Goal: Task Accomplishment & Management: Manage account settings

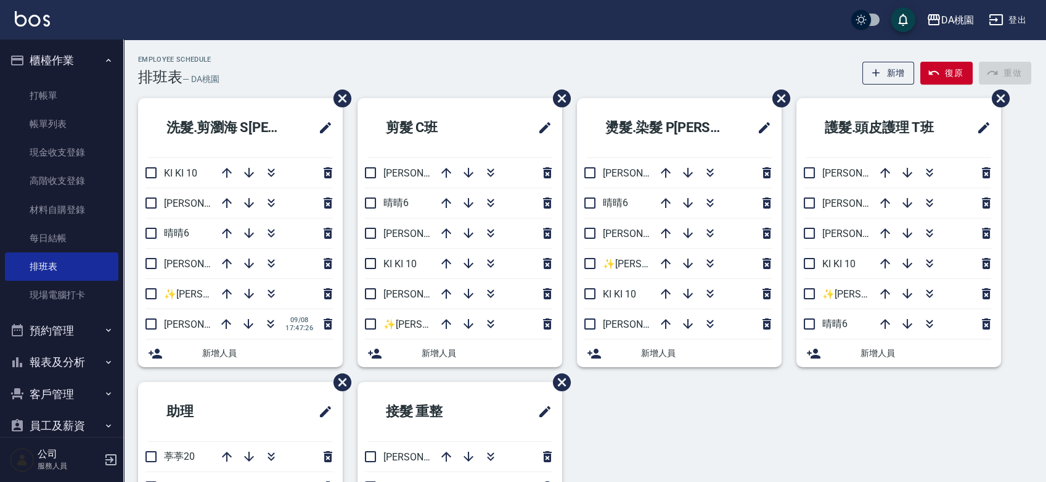
click at [360, 52] on div "Employee Schedule 排班表 — DA桃園 新增 復原 重做 洗髮.剪瀏海 S班 KI KI 10 琳達5 晴晴6 桑妮8 ✨GARY蓋瑞 ✨1…" at bounding box center [584, 354] width 923 height 631
click at [470, 174] on icon "button" at bounding box center [469, 173] width 10 height 10
click at [270, 290] on icon "button" at bounding box center [271, 293] width 15 height 15
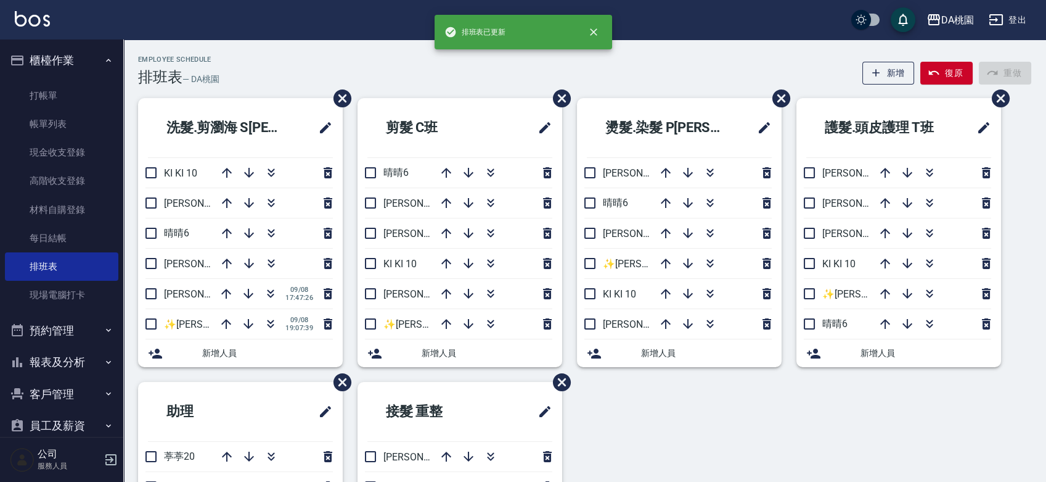
click at [667, 416] on div "洗髮.剪瀏海 S班 KI KI 10 琳達5 晴晴6 桑妮8 愛莉絲3 09/08 17:47:26 ✨GARY蓋瑞 ✨16 09/08 19:07:39 新…" at bounding box center [577, 381] width 908 height 567
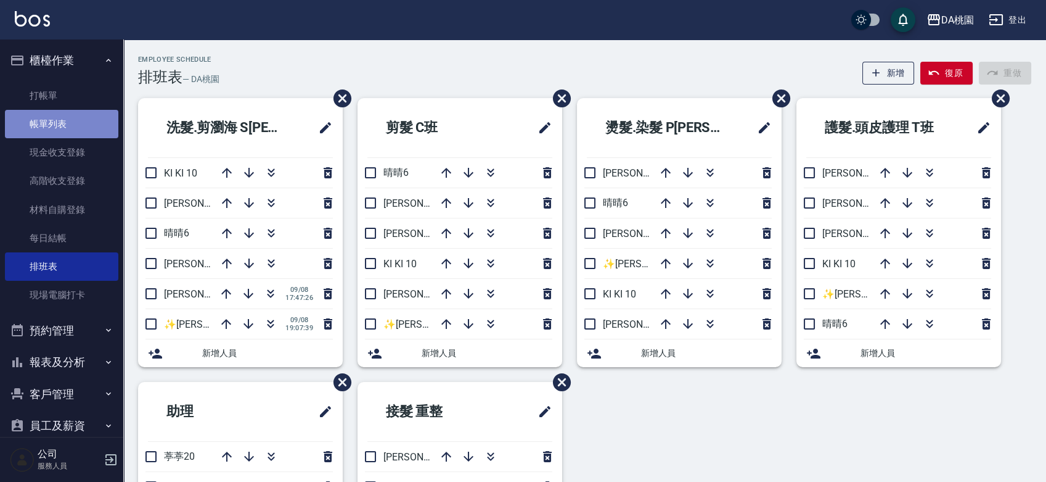
click at [62, 122] on link "帳單列表" at bounding box center [61, 124] width 113 height 28
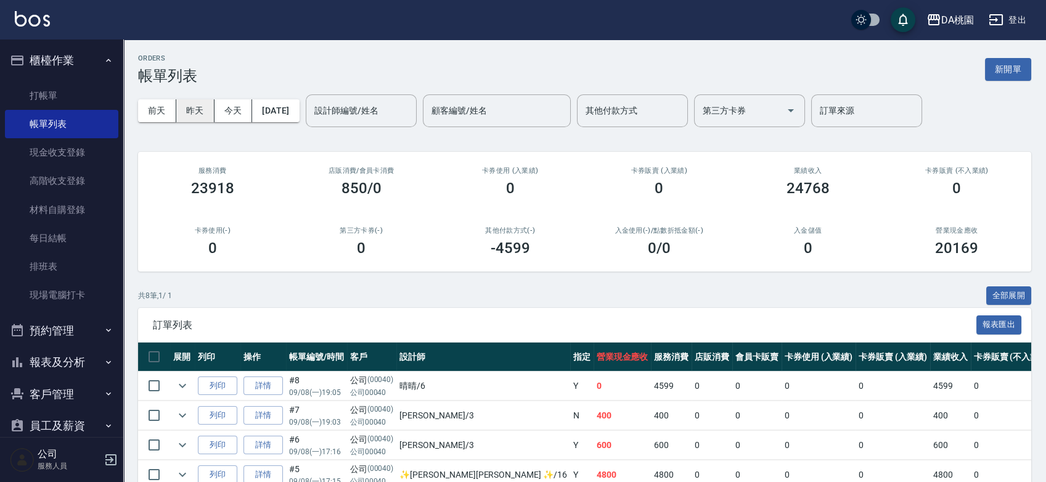
click at [193, 107] on button "昨天" at bounding box center [195, 110] width 38 height 23
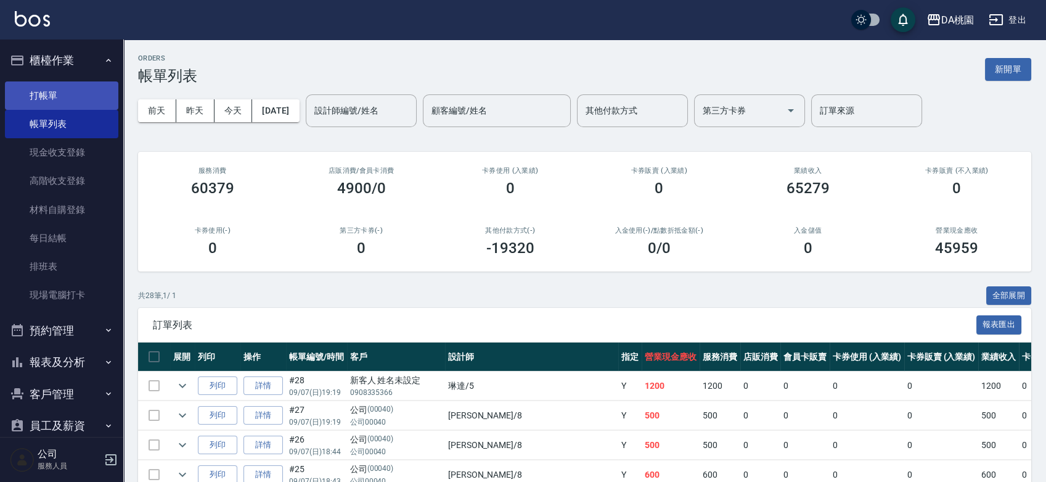
click at [49, 92] on link "打帳單" at bounding box center [61, 95] width 113 height 28
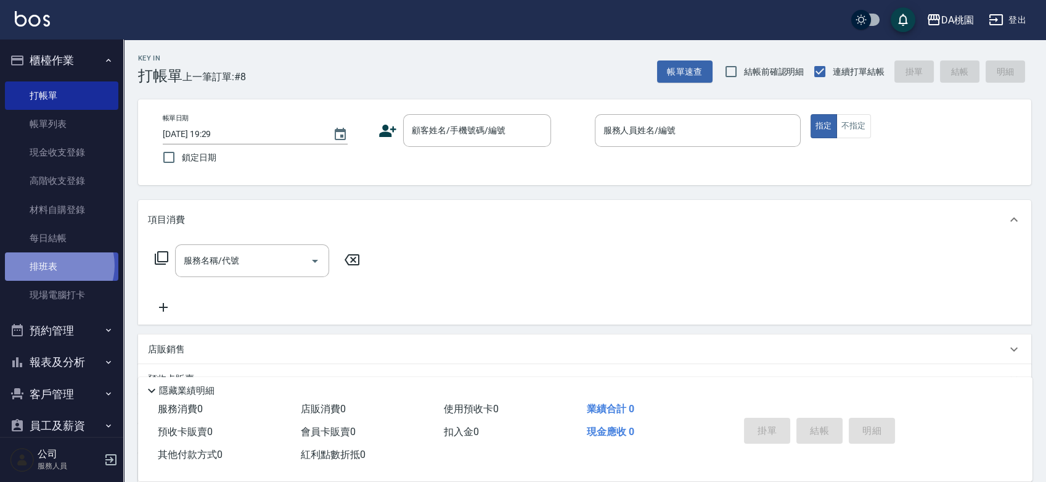
click at [54, 265] on link "排班表" at bounding box center [61, 266] width 113 height 28
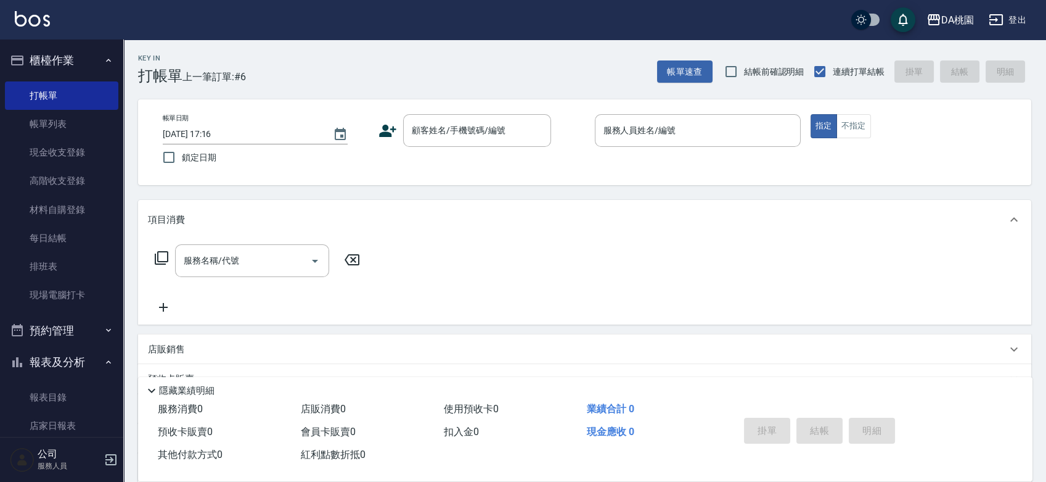
click at [570, 163] on div "帳單日期 [DATE] 17:16 鎖定日期 顧客姓名/手機號碼/編號 顧客姓名/手機號碼/編號 服務人員姓名/編號 服務人員姓名/編號 指定 不指定" at bounding box center [585, 142] width 864 height 56
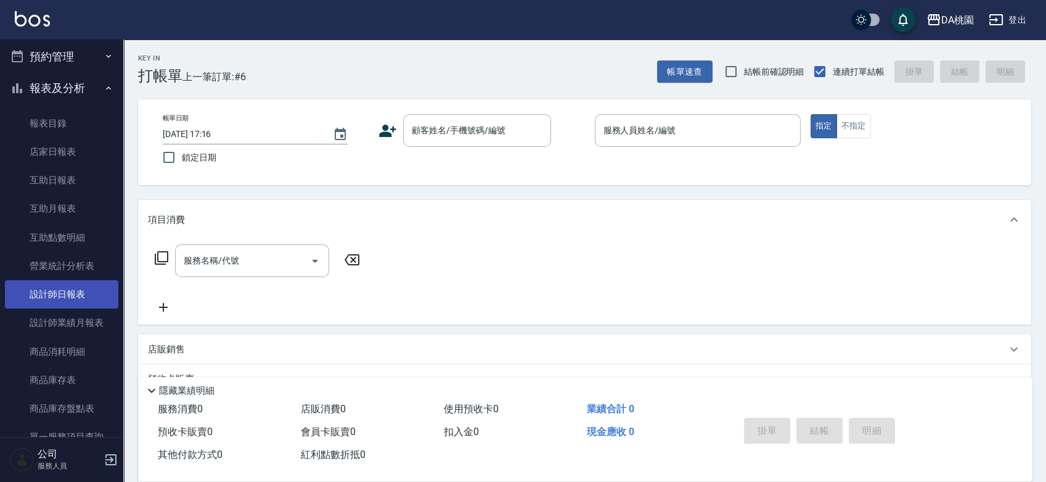
click at [62, 295] on link "設計師日報表" at bounding box center [61, 294] width 113 height 28
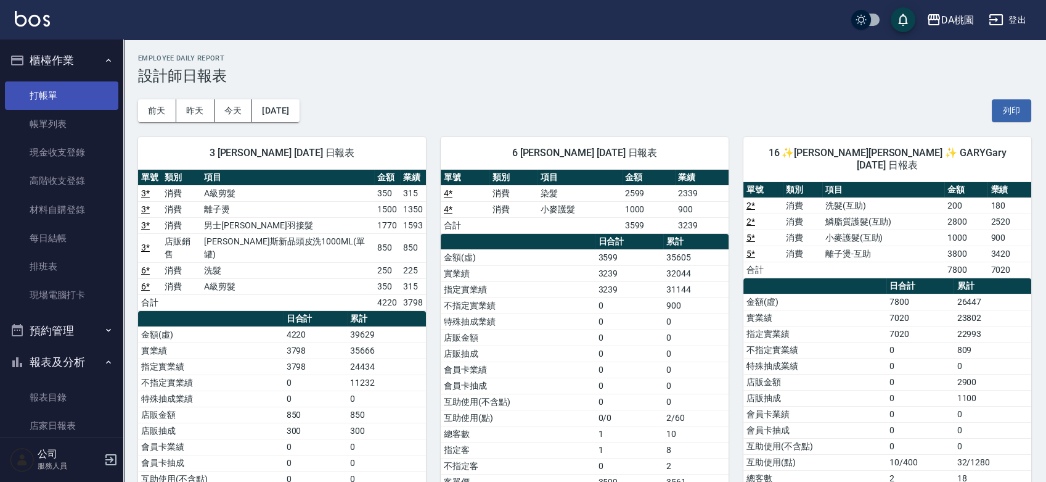
click at [33, 93] on link "打帳單" at bounding box center [61, 95] width 113 height 28
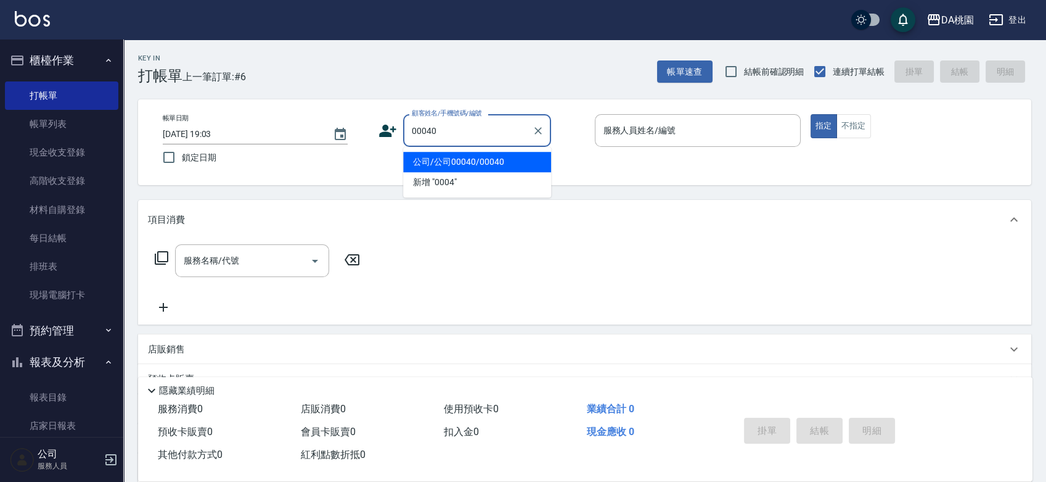
type input "公司/公司00040/00040"
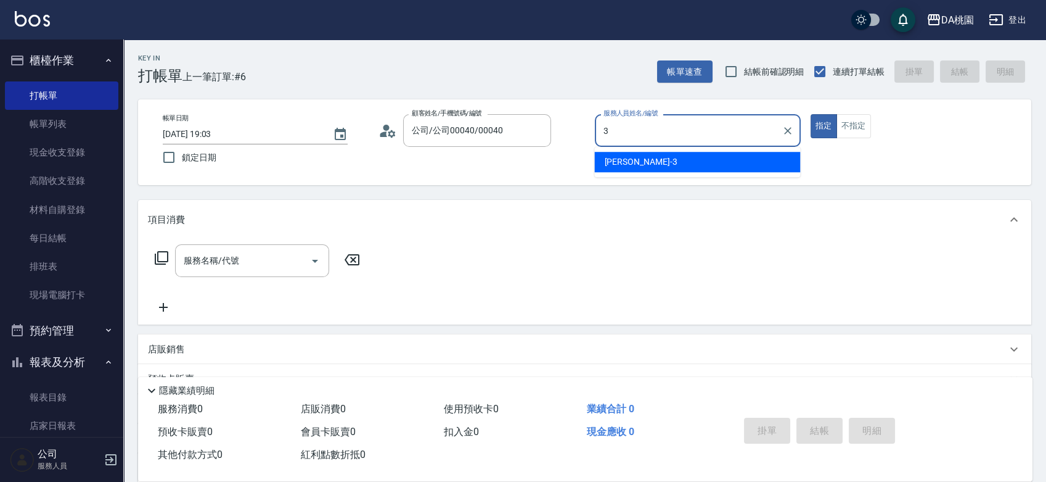
type input "[PERSON_NAME]-3"
type button "true"
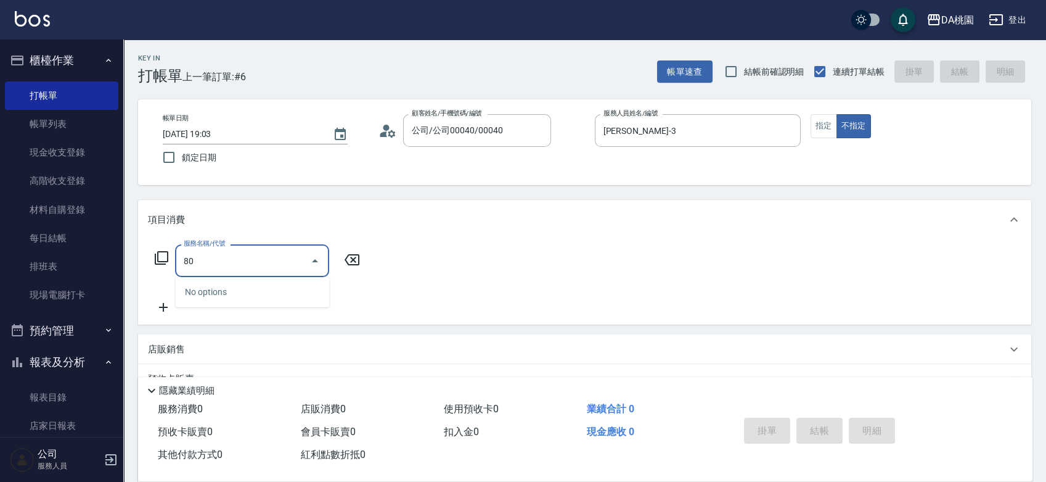
type input "800"
type input "30"
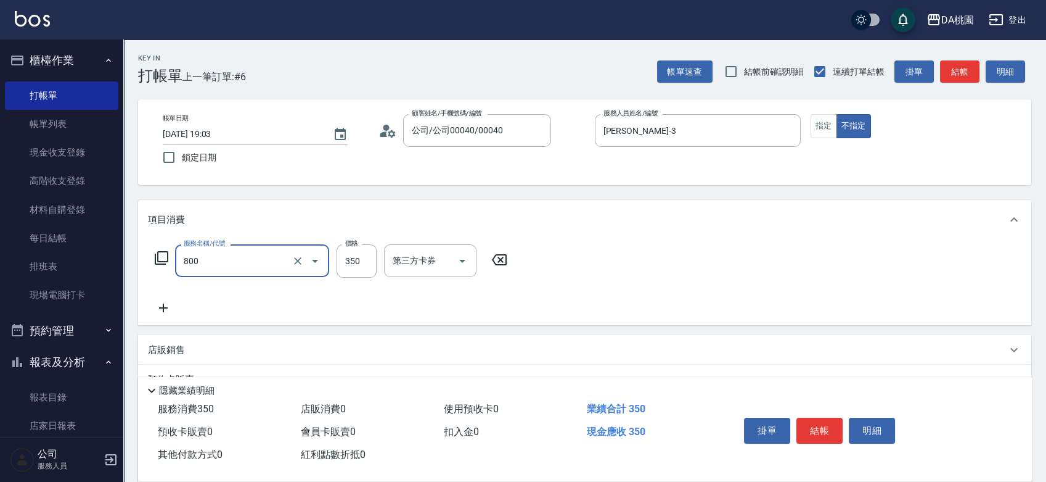
type input "自購-頭皮健康洗髮(800)"
type input "4"
type input "0"
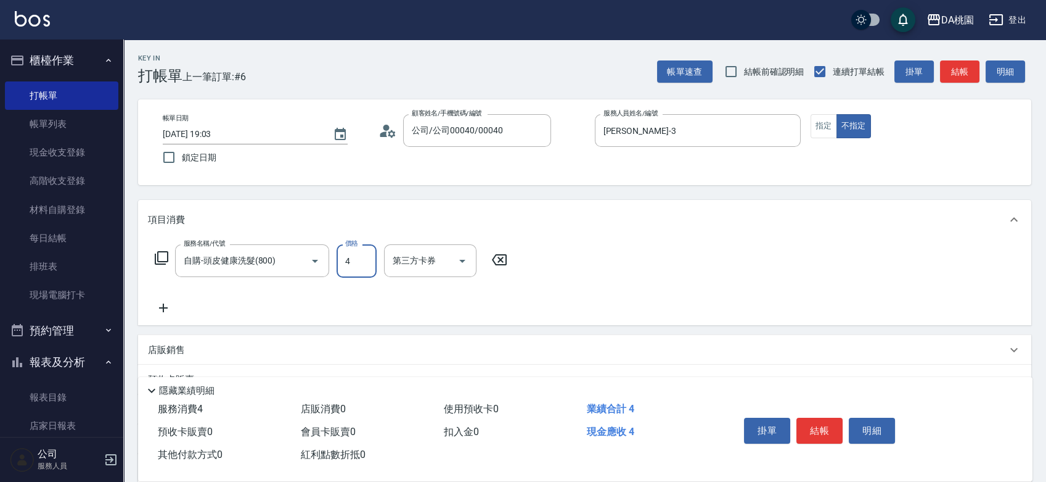
type input "4"
drag, startPoint x: 499, startPoint y: 258, endPoint x: 454, endPoint y: 268, distance: 46.1
click at [498, 258] on icon at bounding box center [499, 259] width 31 height 15
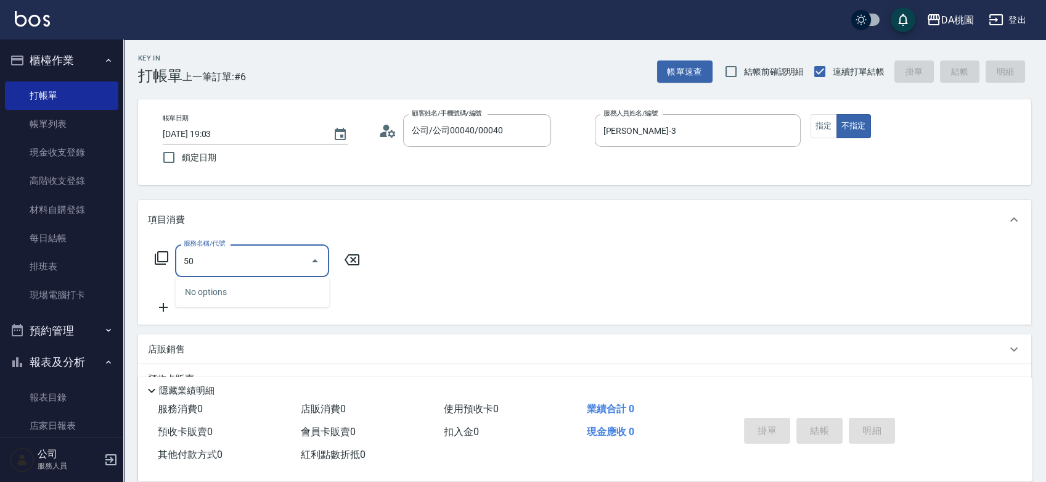
type input "506"
type input "30"
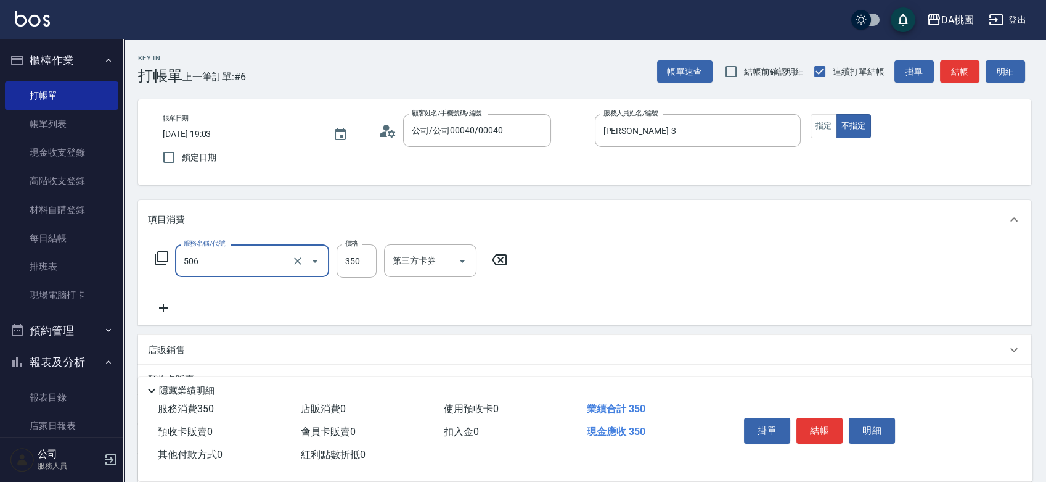
type input "暖薑舒壓洗髮(506)"
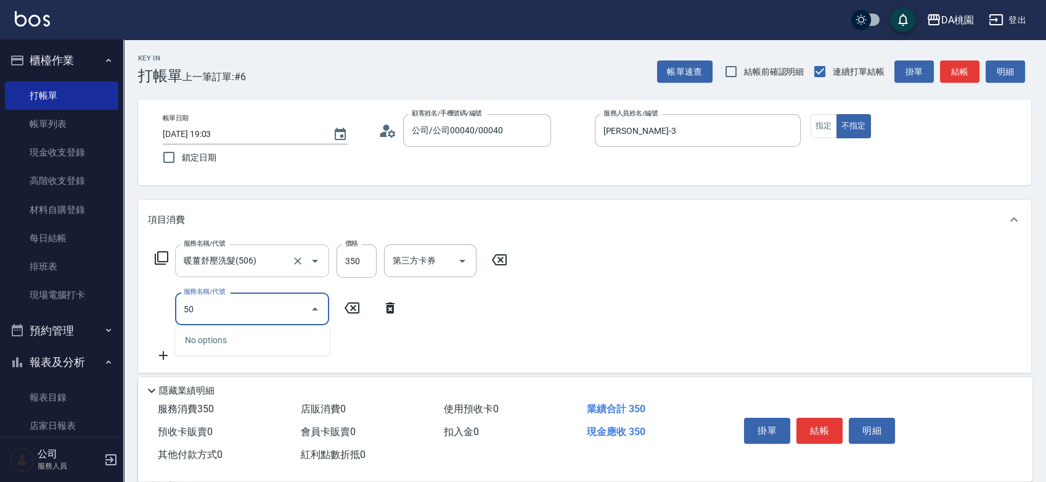
type input "504"
type input "40"
type input "[PERSON_NAME](互助)(504)"
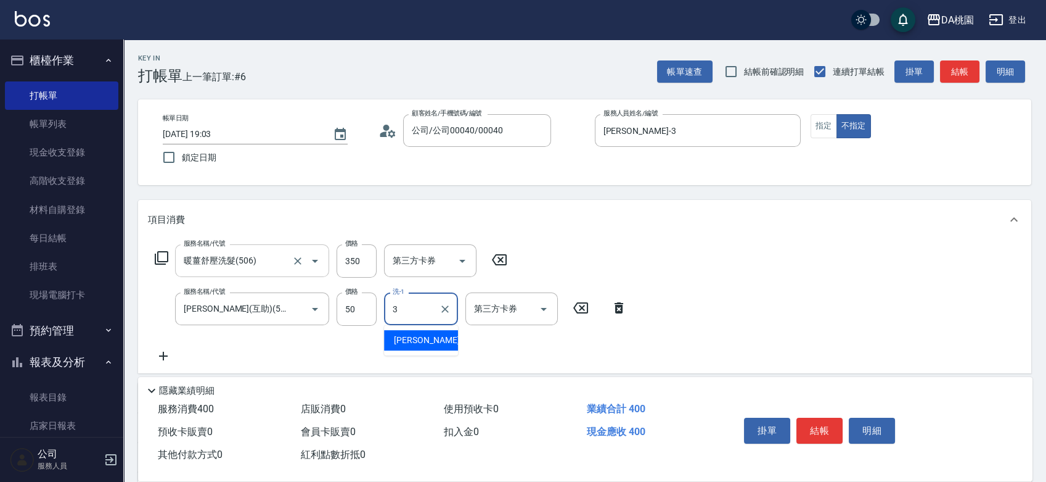
type input "[PERSON_NAME]-3"
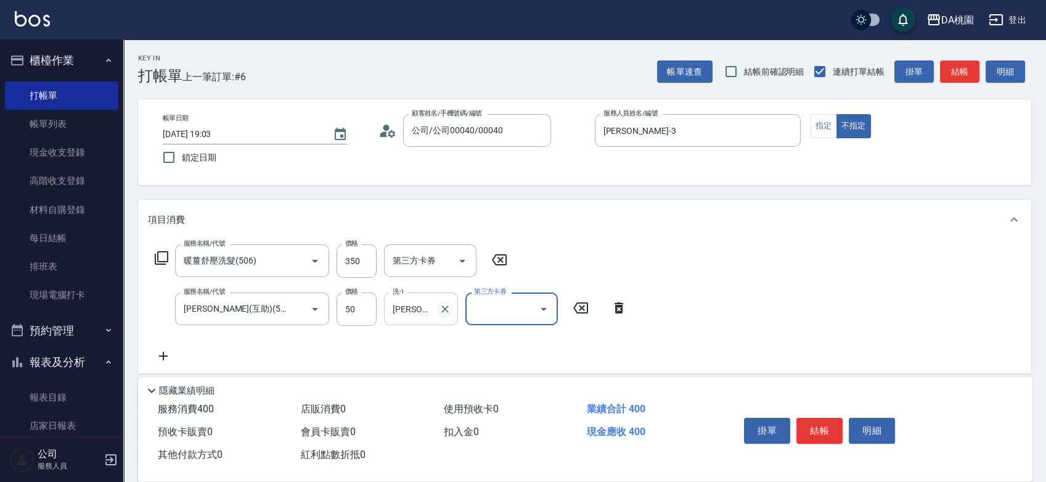
click at [443, 304] on icon "Clear" at bounding box center [445, 309] width 12 height 12
click at [824, 433] on button "結帳" at bounding box center [820, 430] width 46 height 26
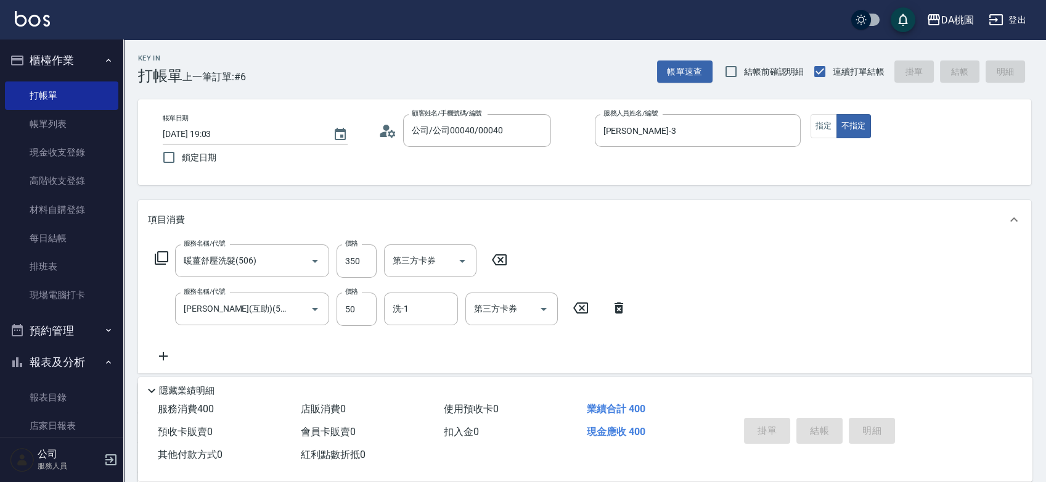
type input "[DATE] 19:04"
type input "0"
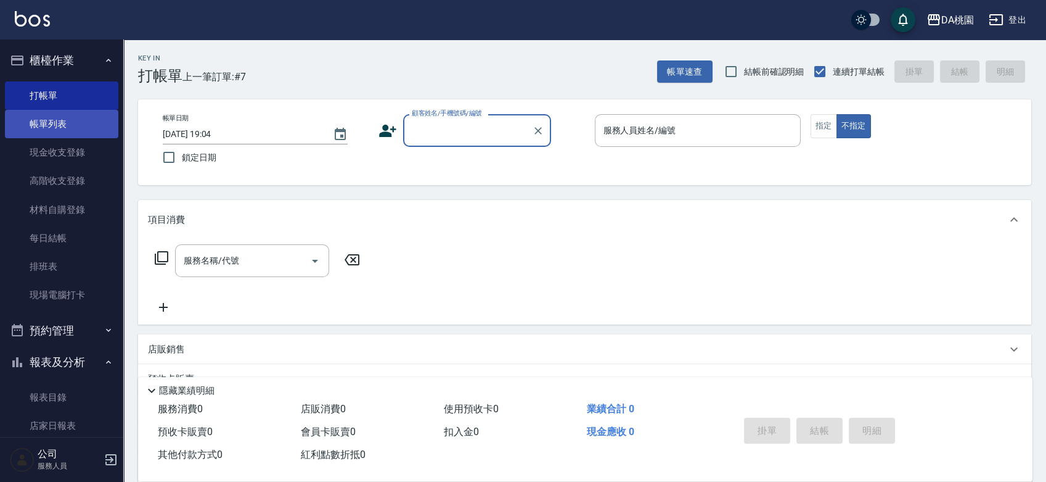
click at [73, 121] on link "帳單列表" at bounding box center [61, 124] width 113 height 28
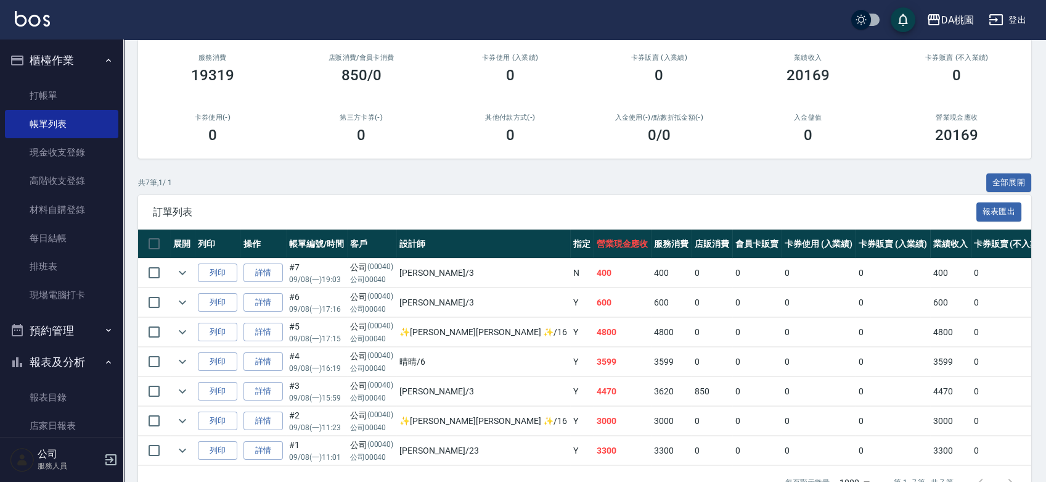
scroll to position [137, 0]
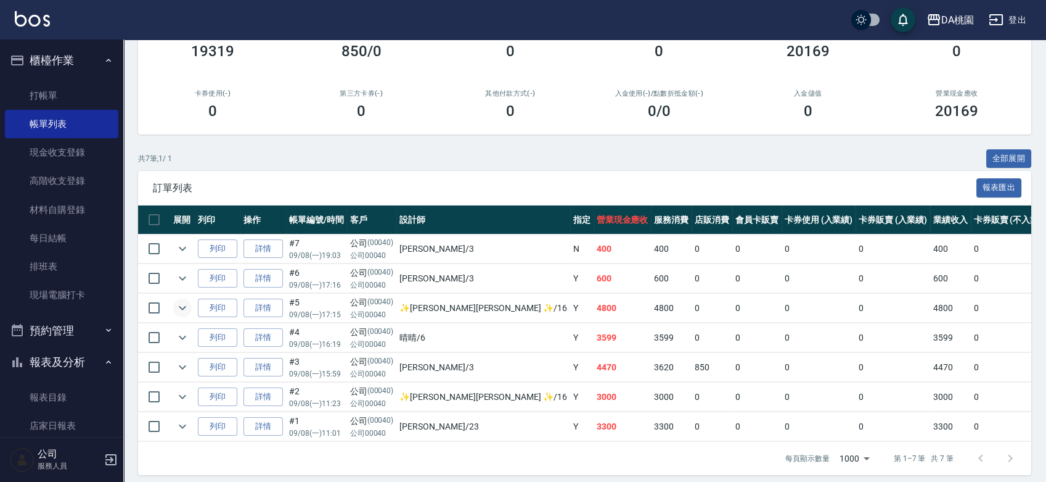
click at [179, 314] on icon "expand row" at bounding box center [182, 307] width 15 height 15
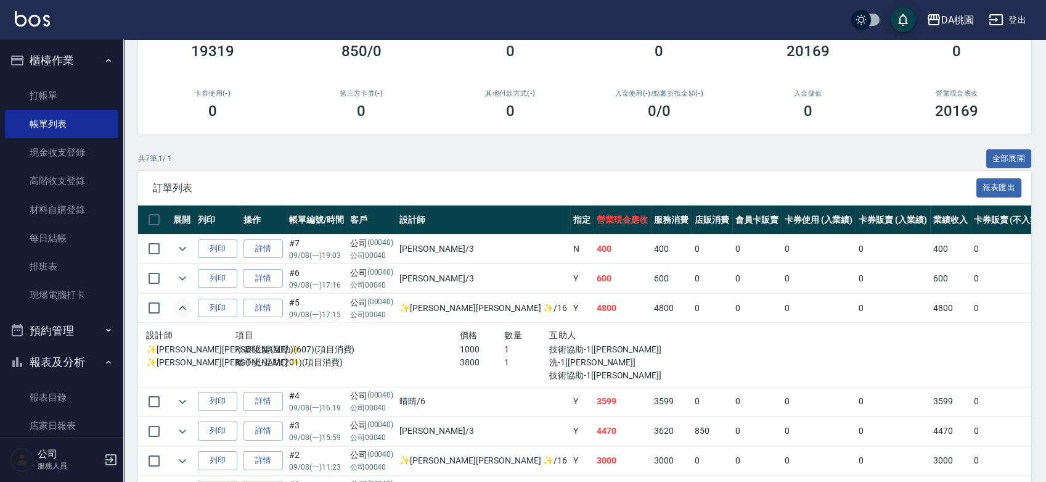
scroll to position [205, 0]
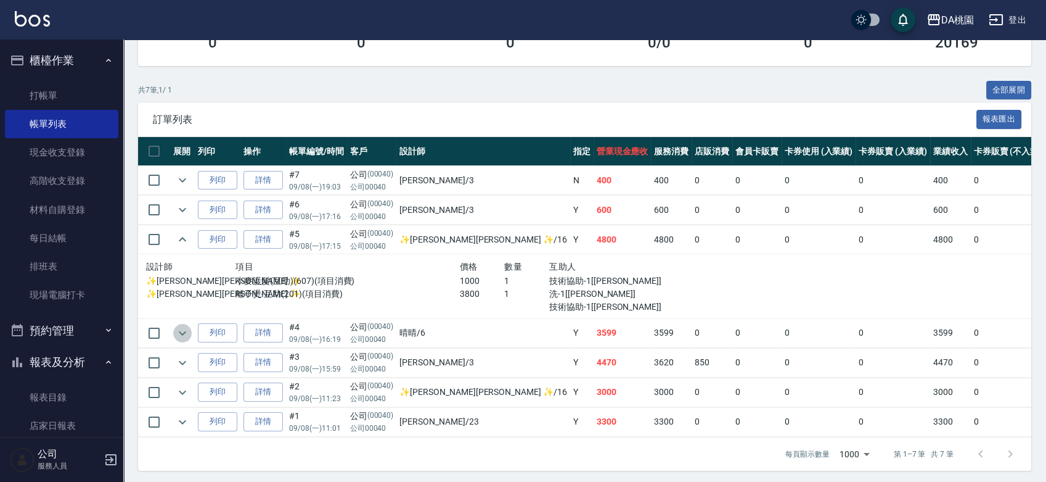
click at [183, 326] on icon "expand row" at bounding box center [182, 333] width 15 height 15
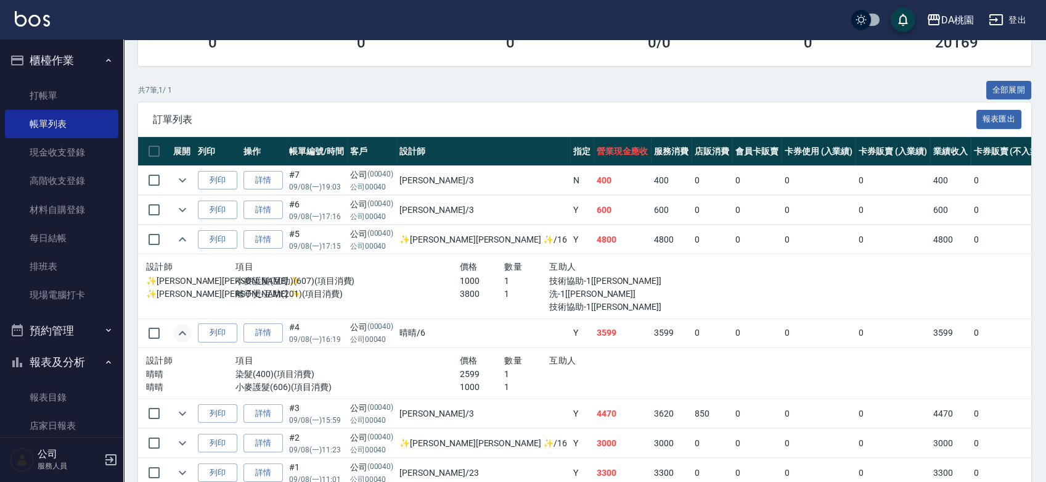
scroll to position [268, 0]
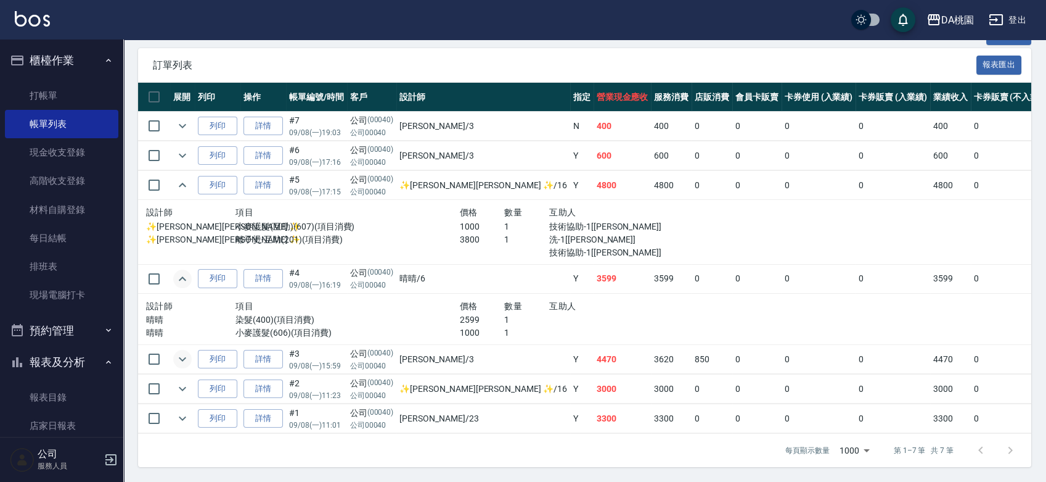
click at [185, 351] on icon "expand row" at bounding box center [182, 358] width 15 height 15
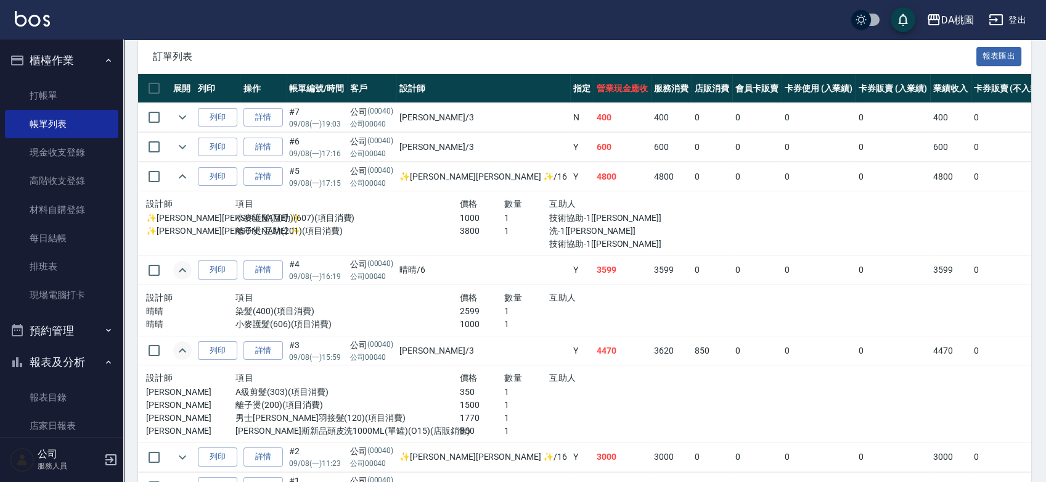
scroll to position [337, 0]
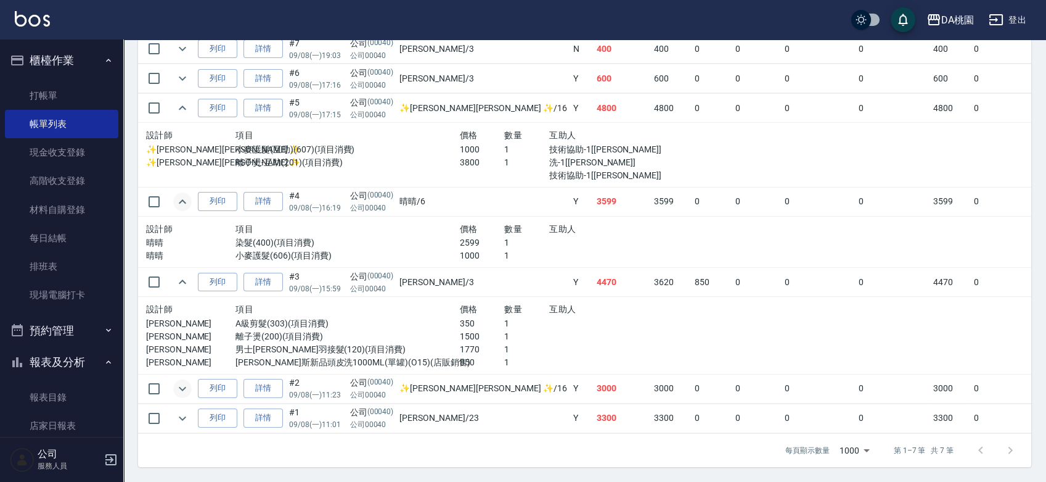
click at [186, 385] on icon "expand row" at bounding box center [182, 388] width 15 height 15
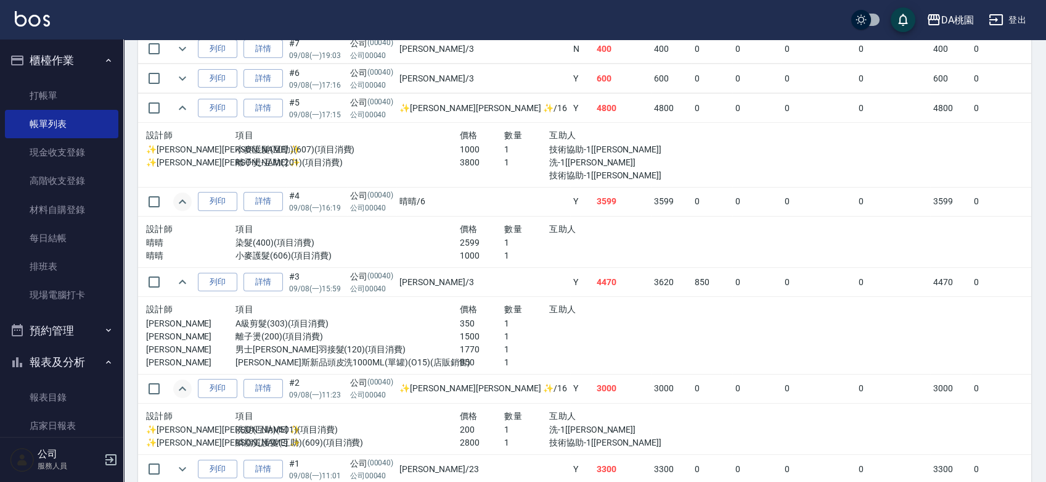
scroll to position [396, 0]
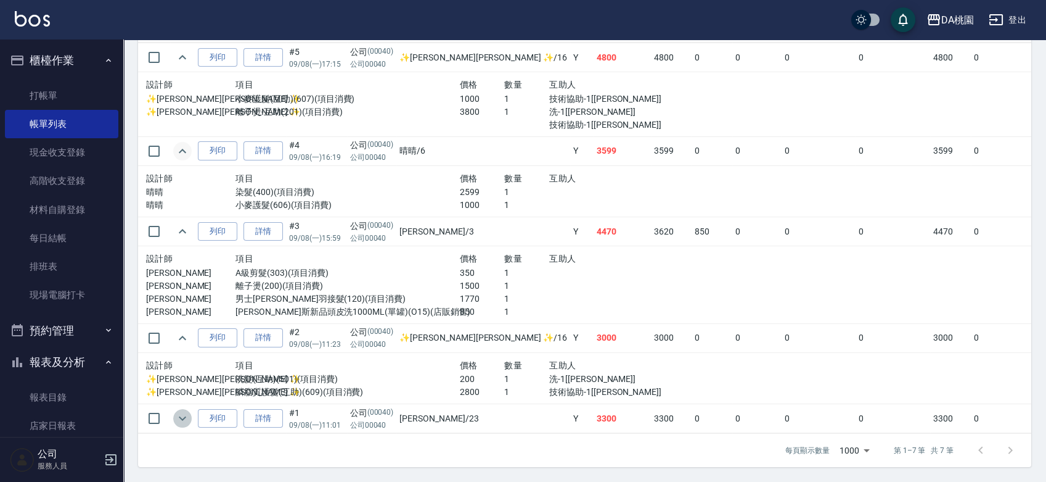
click at [179, 416] on icon "expand row" at bounding box center [182, 418] width 7 height 4
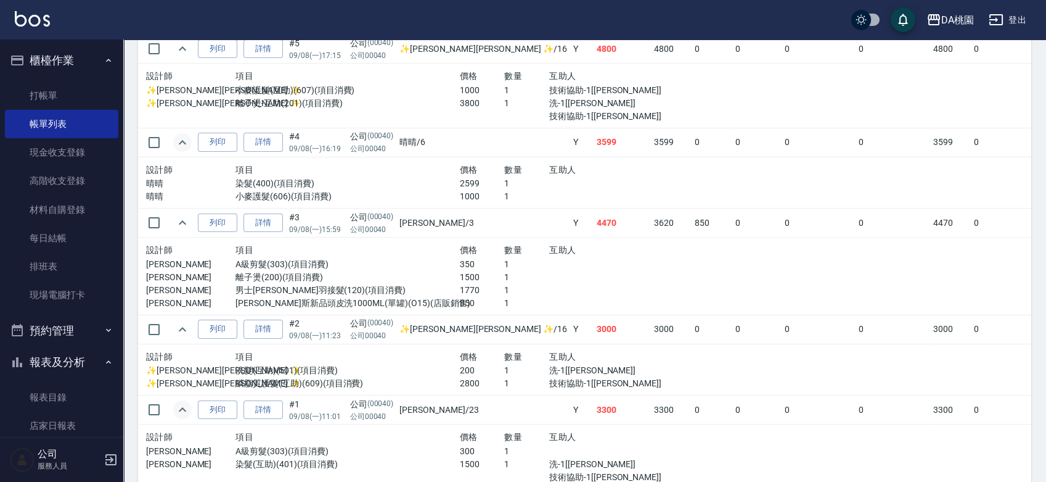
scroll to position [464, 0]
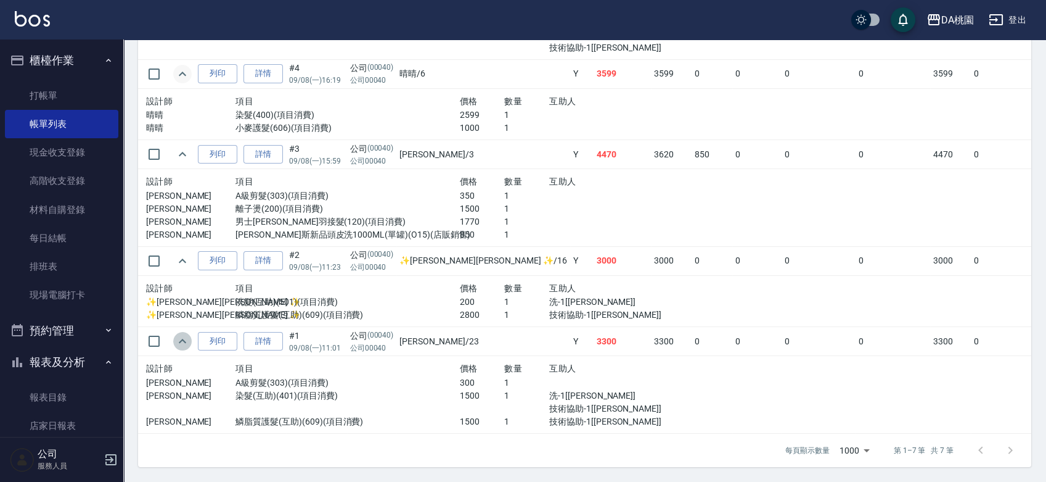
click at [183, 339] on icon "expand row" at bounding box center [182, 341] width 7 height 4
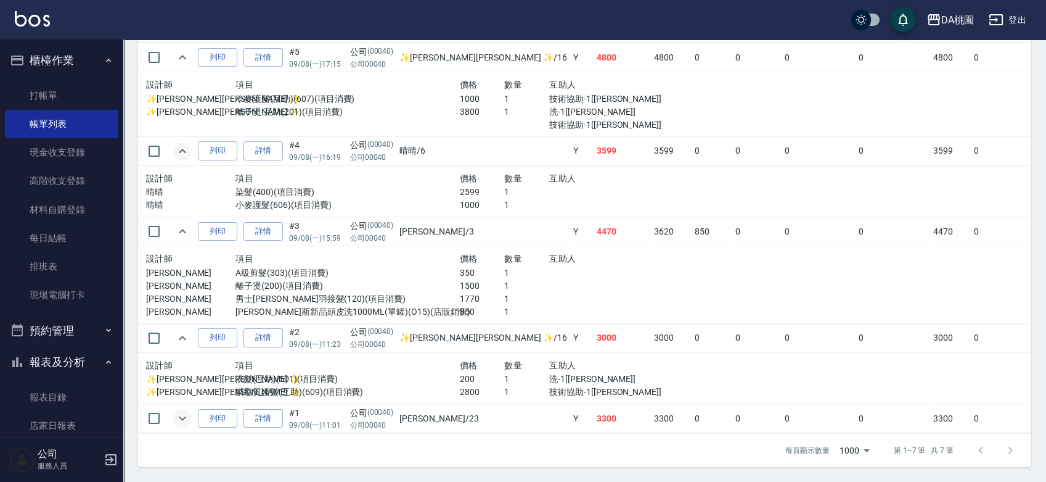
scroll to position [396, 0]
click at [182, 331] on icon "expand row" at bounding box center [182, 338] width 15 height 15
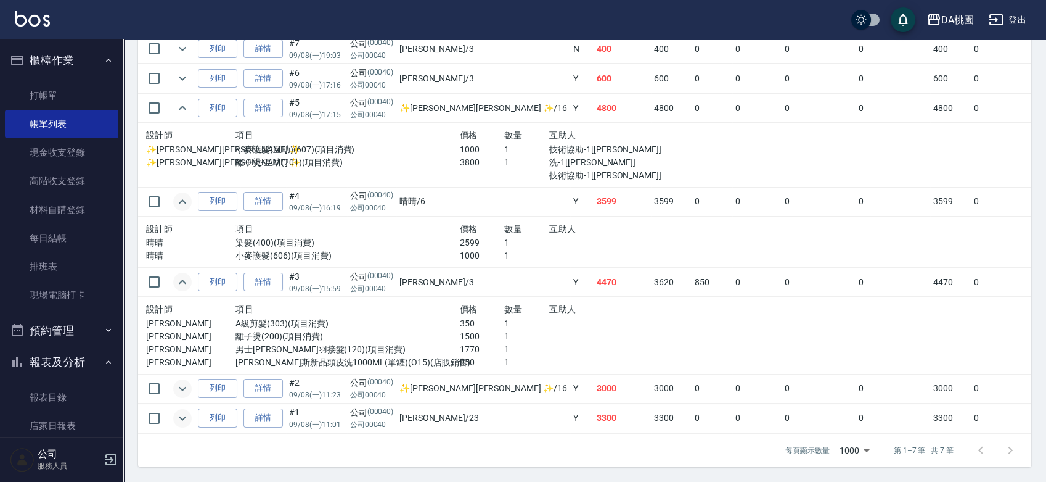
click at [184, 279] on icon "expand row" at bounding box center [182, 281] width 7 height 4
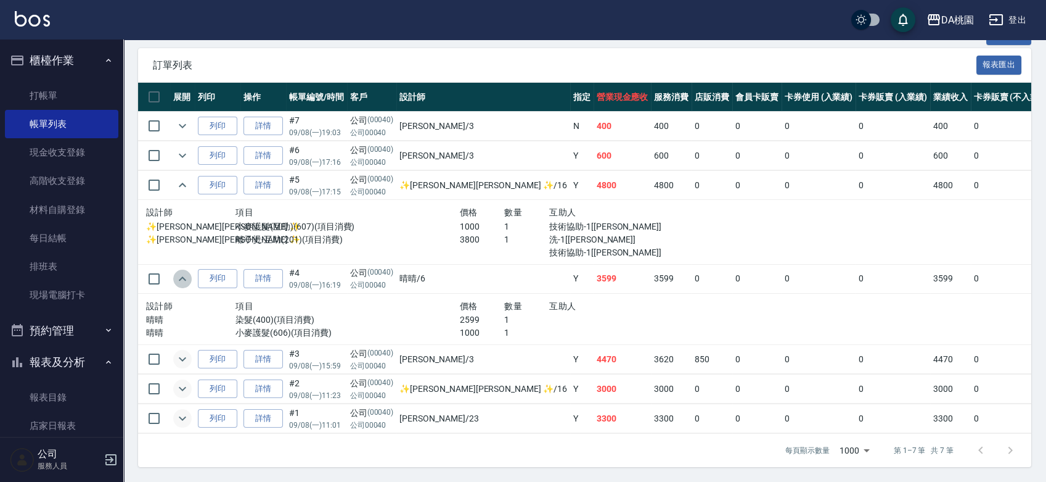
click at [183, 271] on icon "expand row" at bounding box center [182, 278] width 15 height 15
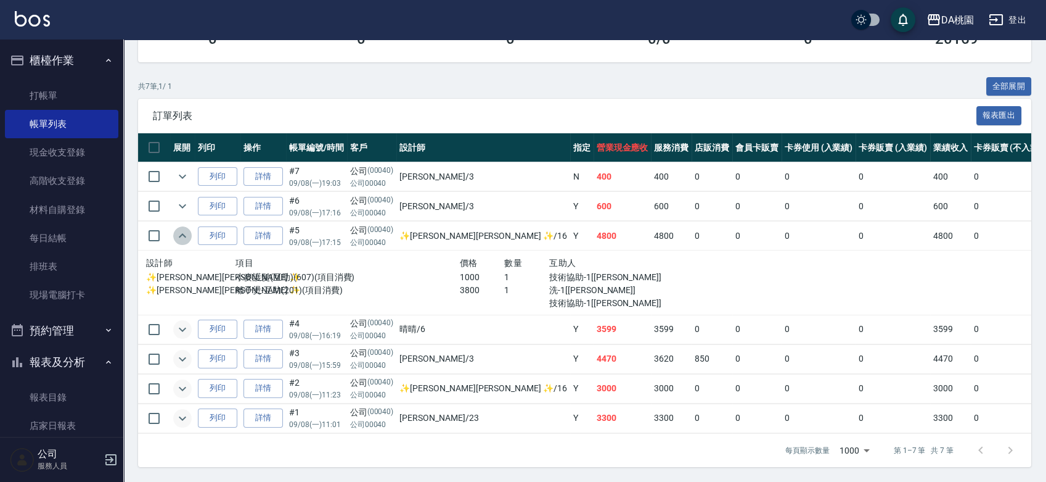
click at [183, 229] on icon "expand row" at bounding box center [182, 235] width 15 height 15
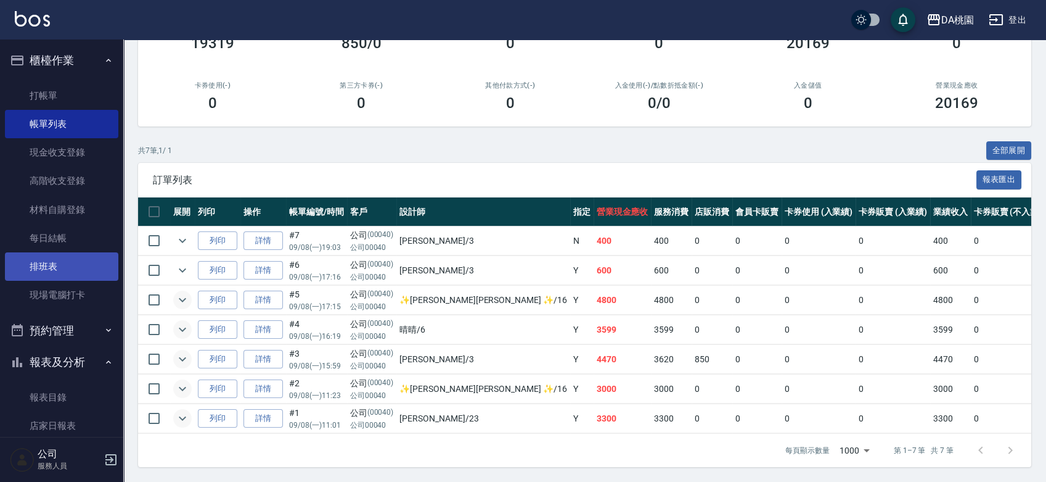
scroll to position [137, 0]
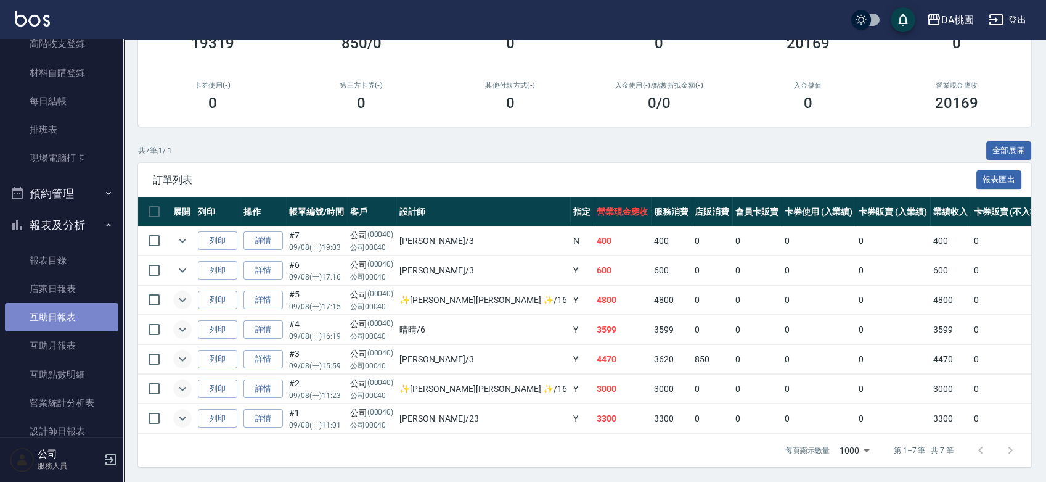
click at [64, 319] on link "互助日報表" at bounding box center [61, 317] width 113 height 28
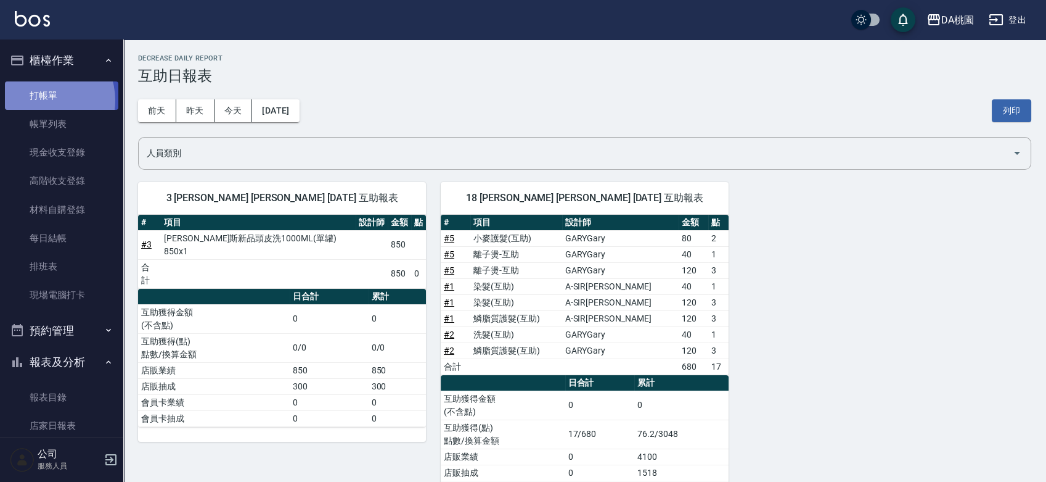
click at [44, 100] on link "打帳單" at bounding box center [61, 95] width 113 height 28
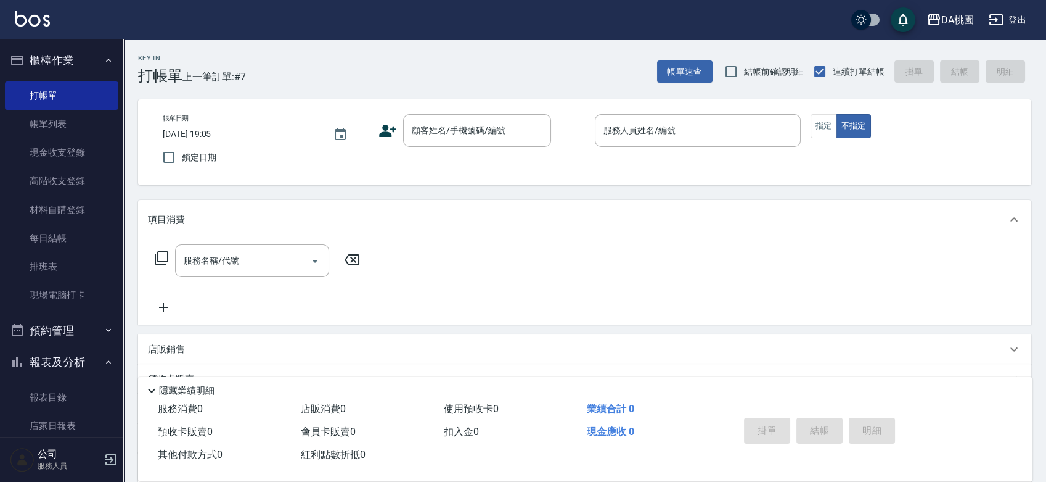
click at [577, 171] on div "帳單日期 [DATE] 19:05 鎖定日期 顧客姓名/手機號碼/編號 顧客姓名/手機號碼/編號 服務人員姓名/編號 服務人員姓名/編號 指定 不指定" at bounding box center [584, 142] width 893 height 86
click at [469, 136] on input "顧客姓名/手機號碼/編號" at bounding box center [468, 131] width 118 height 22
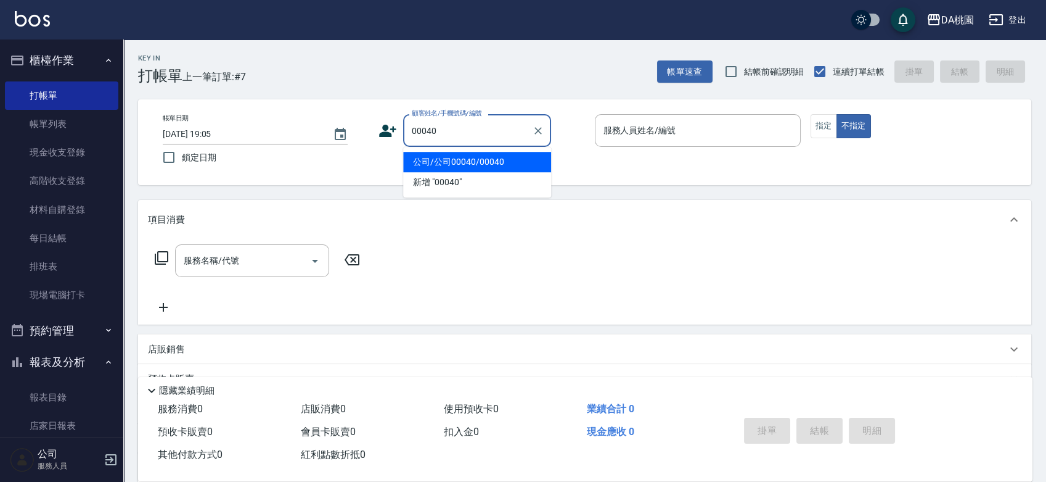
type input "公司/公司00040/00040"
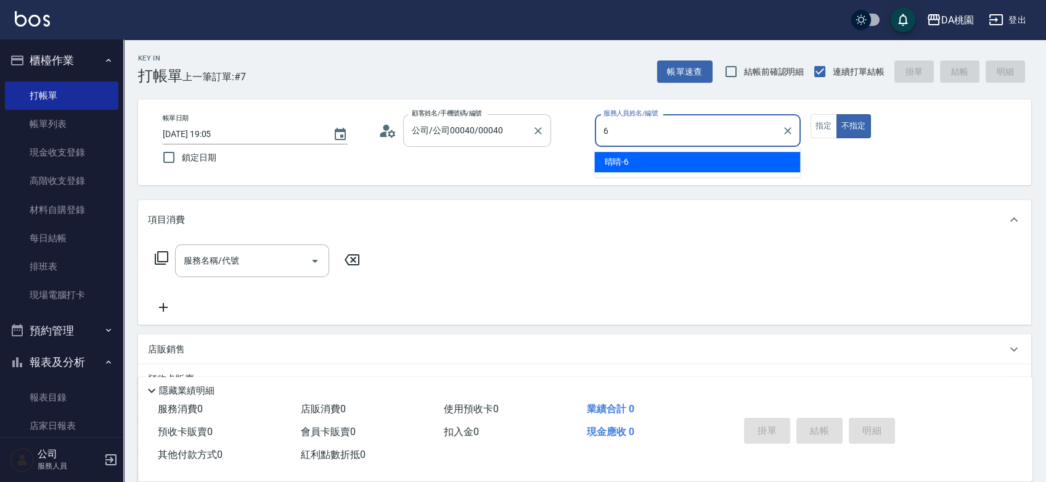
type input "晴晴-6"
type button "false"
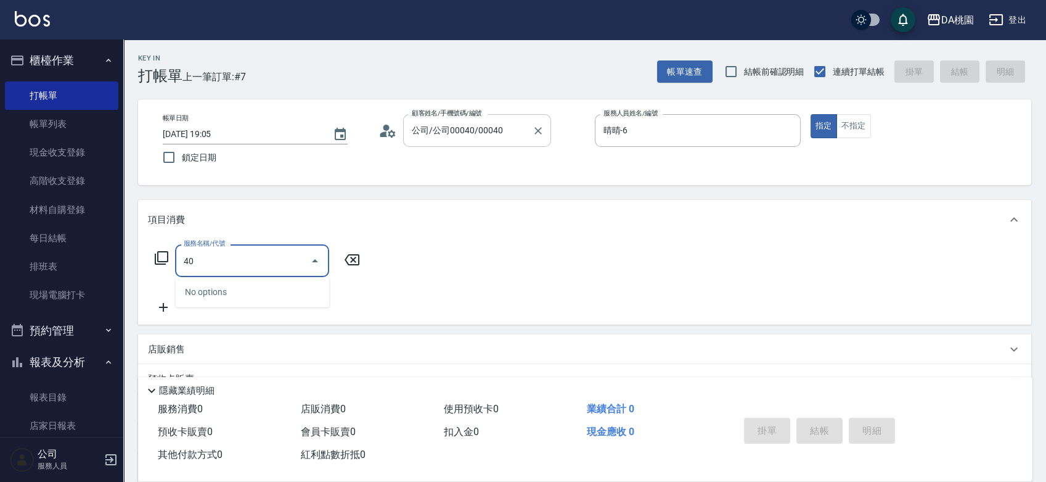
type input "400"
type input "150"
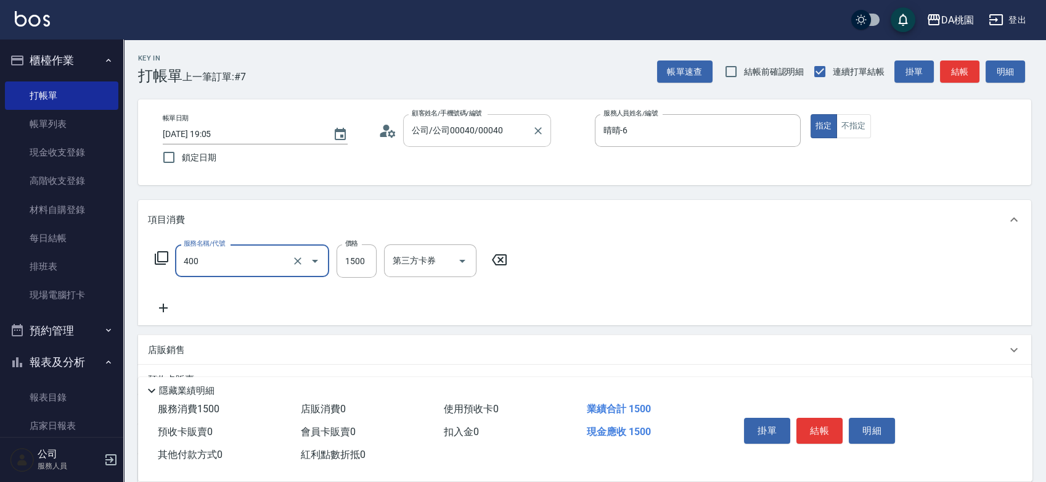
type input "染髮(400)"
type input "2"
type input "0"
type input "259"
type input "250"
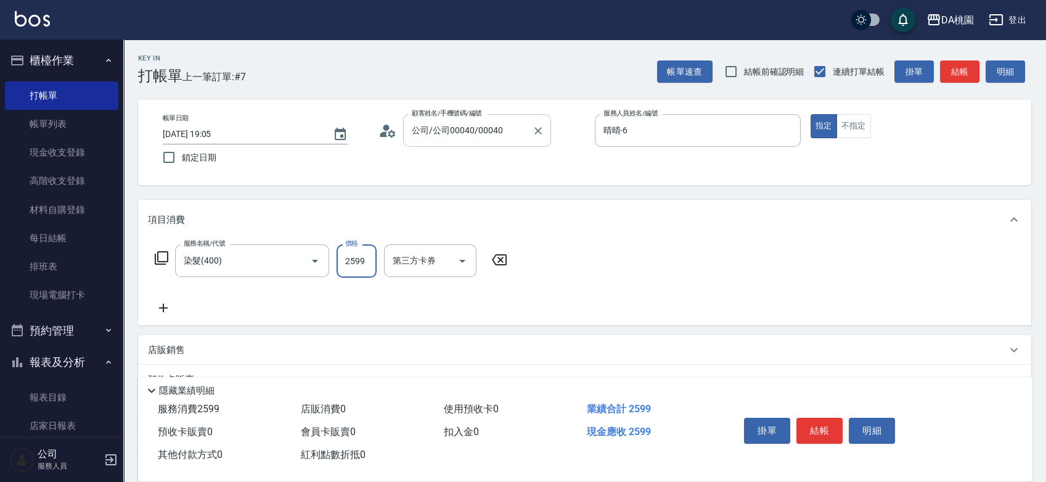
type input "2599"
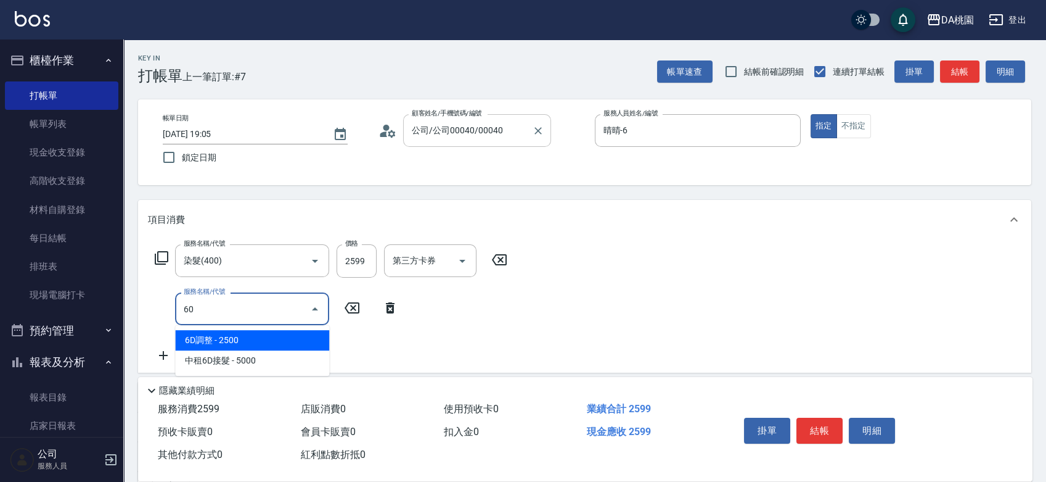
type input "608"
type input "370"
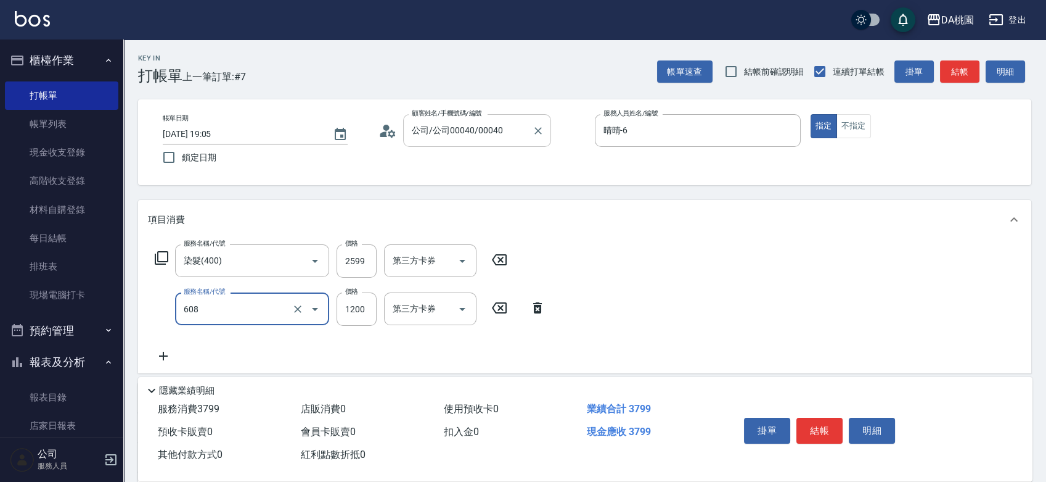
type input "鱗脂質護髮(608)"
type input "2"
type input "260"
type input "200"
type input "270"
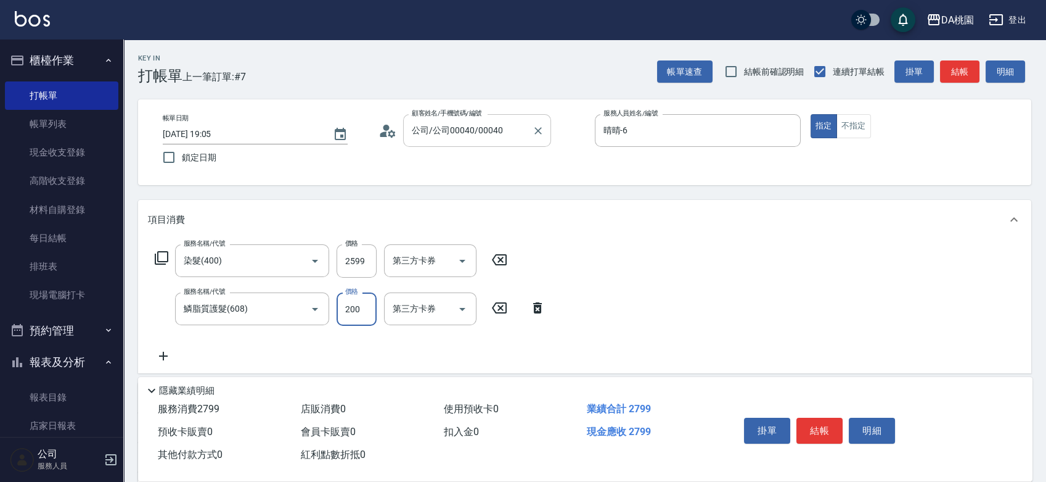
type input "2000"
type input "450"
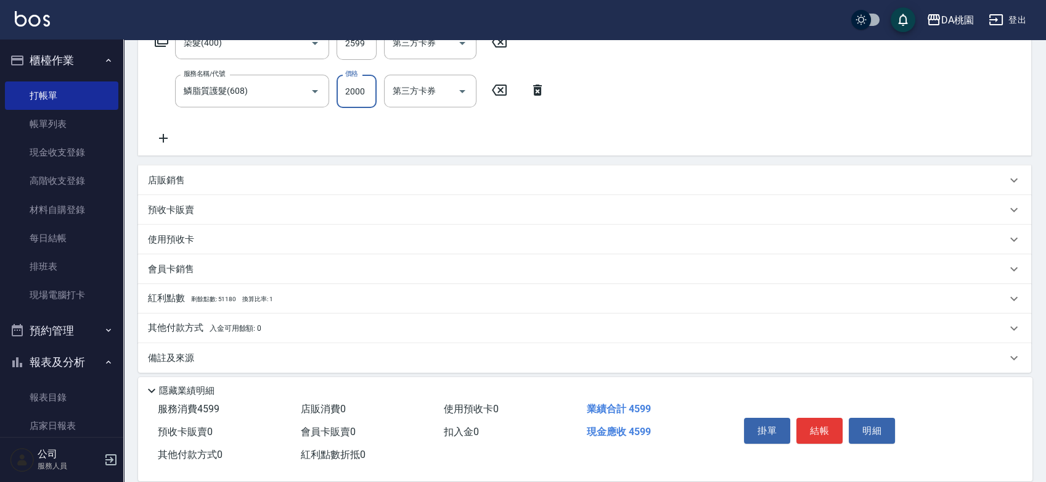
scroll to position [225, 0]
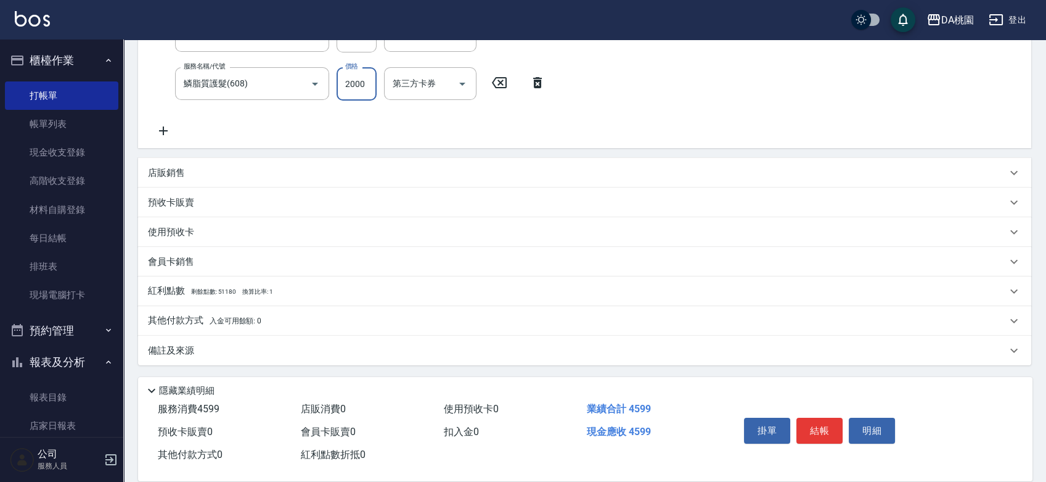
type input "2000"
click at [286, 317] on div "其他付款方式 入金可用餘額: 0" at bounding box center [577, 321] width 859 height 14
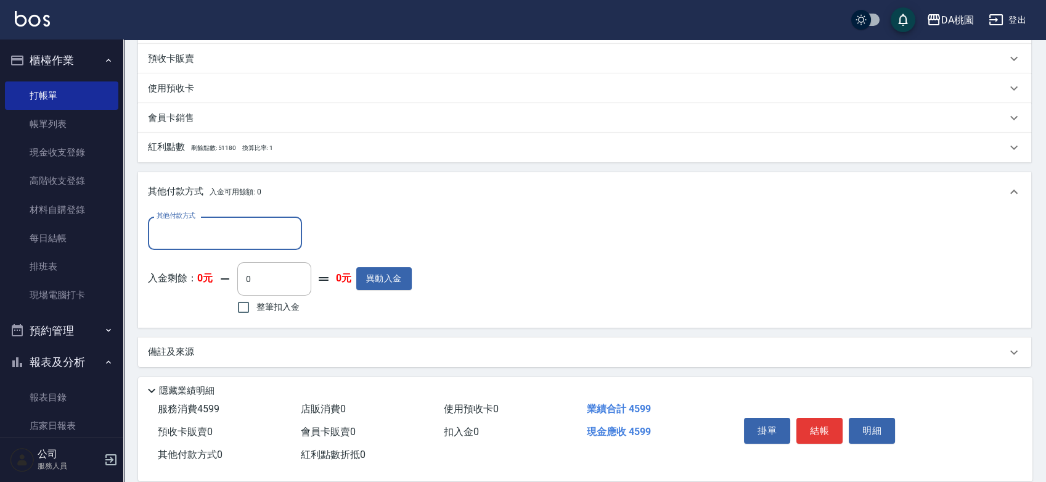
scroll to position [370, 0]
click at [204, 231] on input "其他付款方式" at bounding box center [225, 232] width 143 height 22
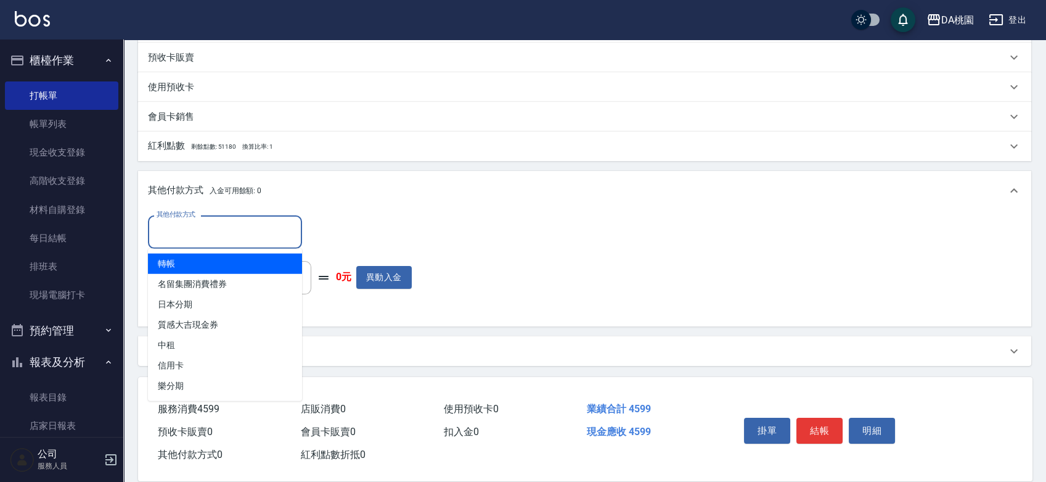
click at [192, 264] on span "轉帳" at bounding box center [225, 263] width 154 height 20
type input "轉帳"
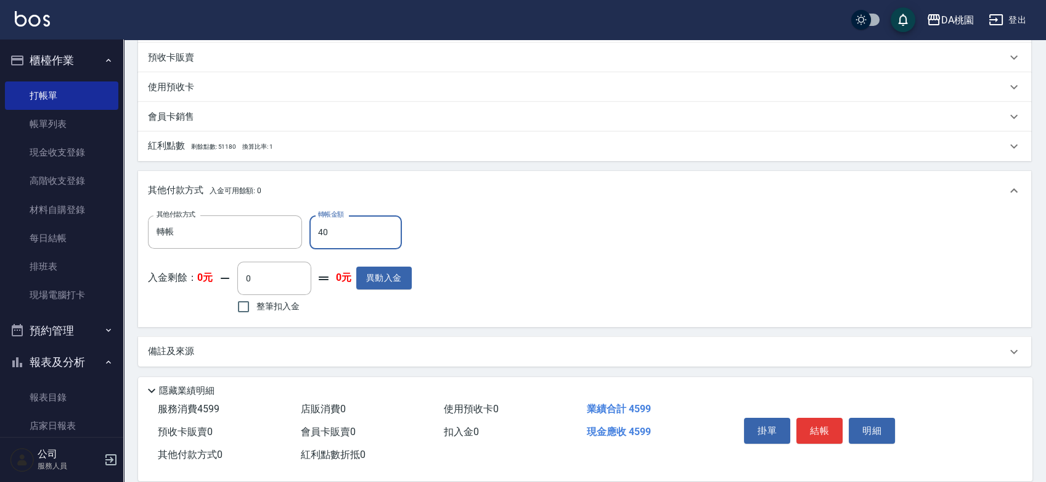
type input "450"
type input "410"
type input "4590"
type input "410"
type input "4599"
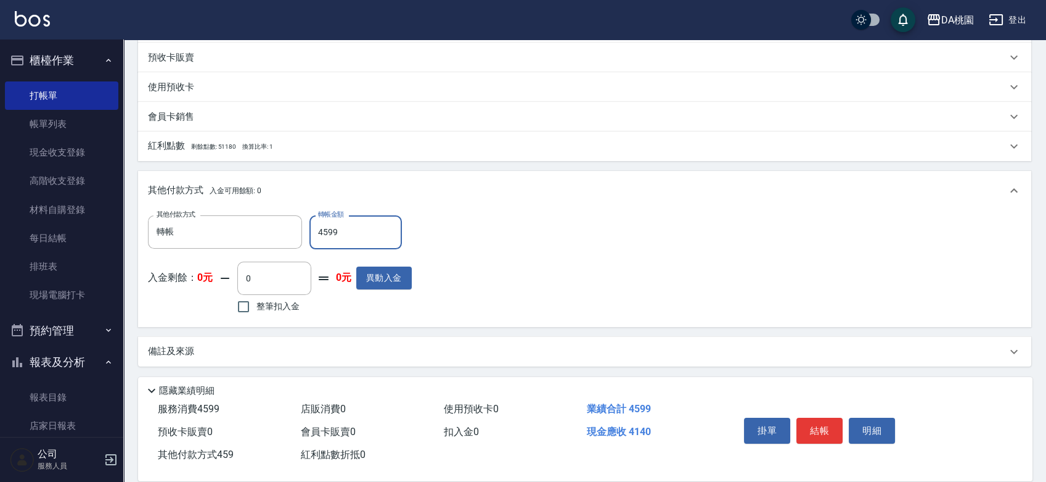
type input "0"
type input "4599"
click at [813, 418] on button "結帳" at bounding box center [820, 430] width 46 height 26
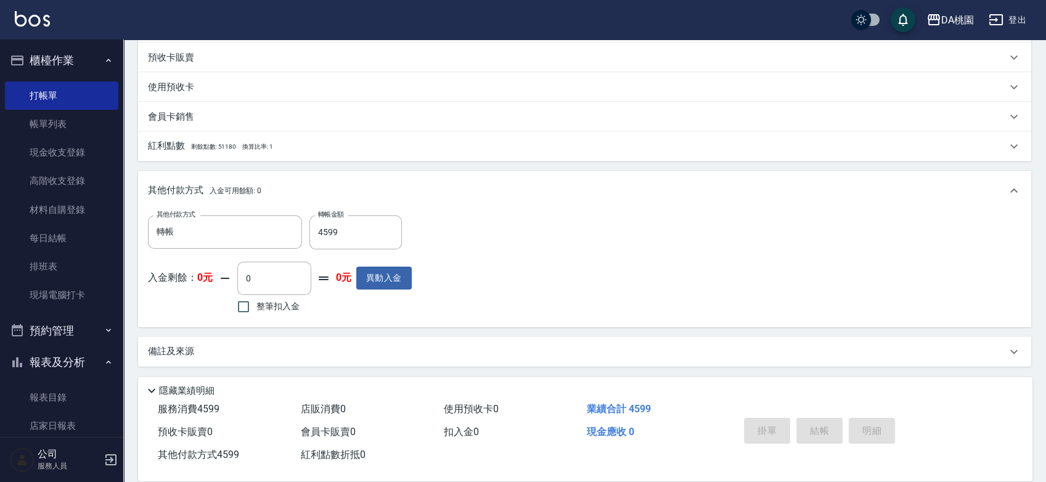
type input "[DATE] 19:15"
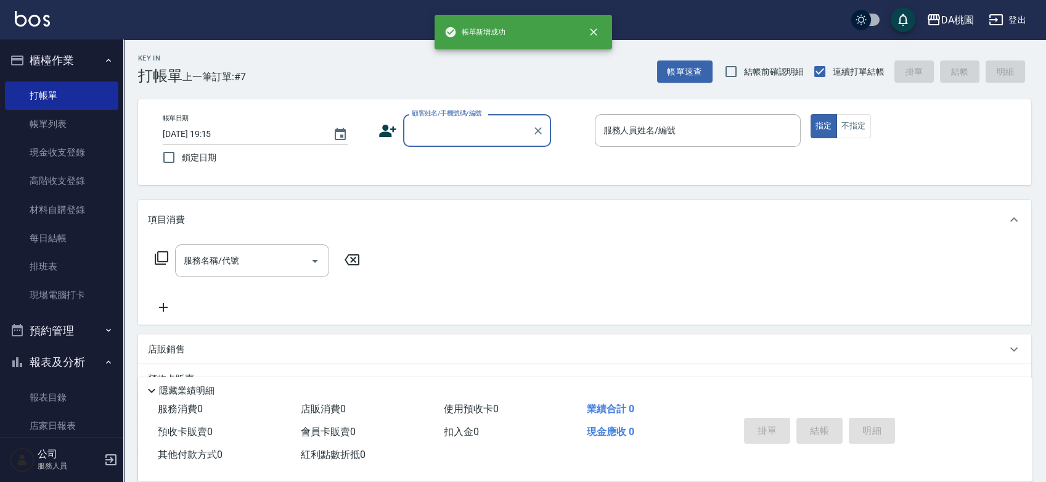
scroll to position [0, 0]
click at [60, 242] on link "每日結帳" at bounding box center [61, 238] width 113 height 28
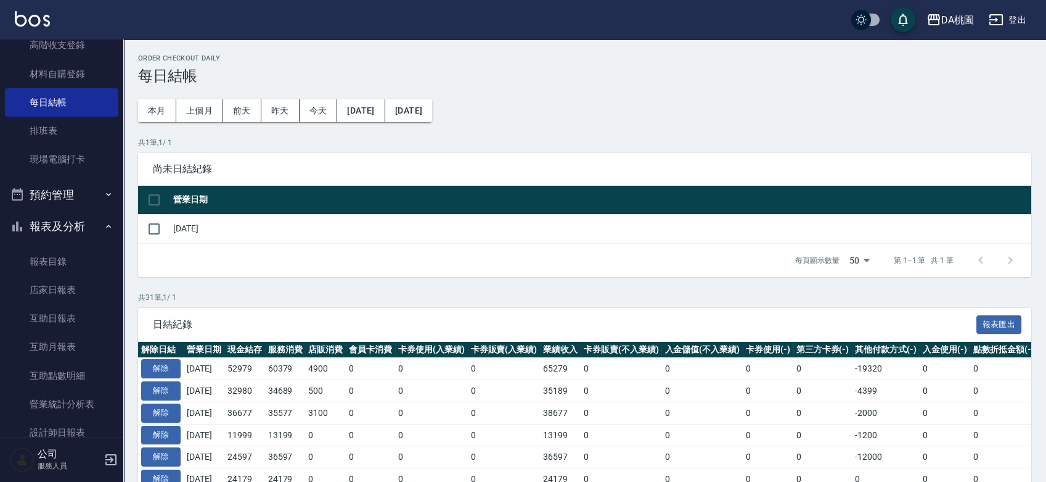
scroll to position [137, 0]
click at [68, 288] on link "店家日報表" at bounding box center [61, 288] width 113 height 28
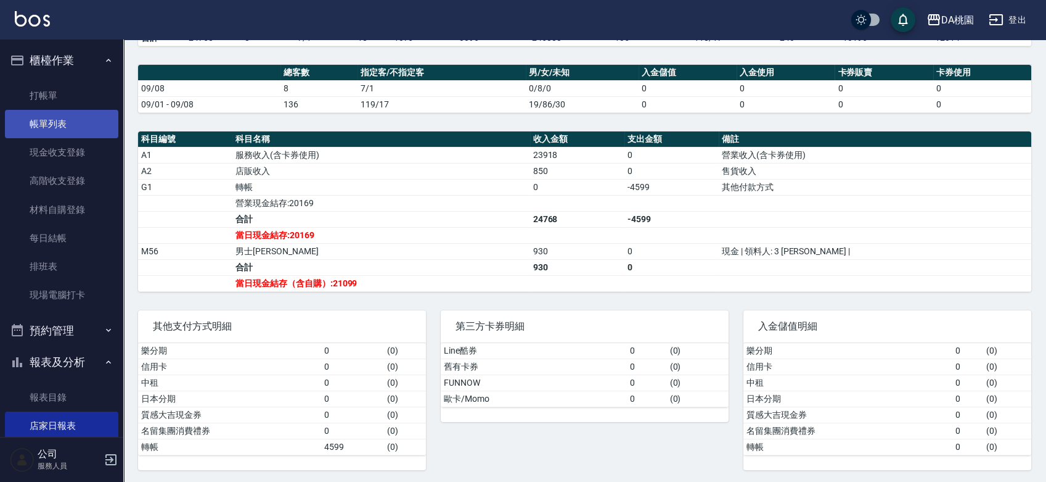
click at [69, 132] on link "帳單列表" at bounding box center [61, 124] width 113 height 28
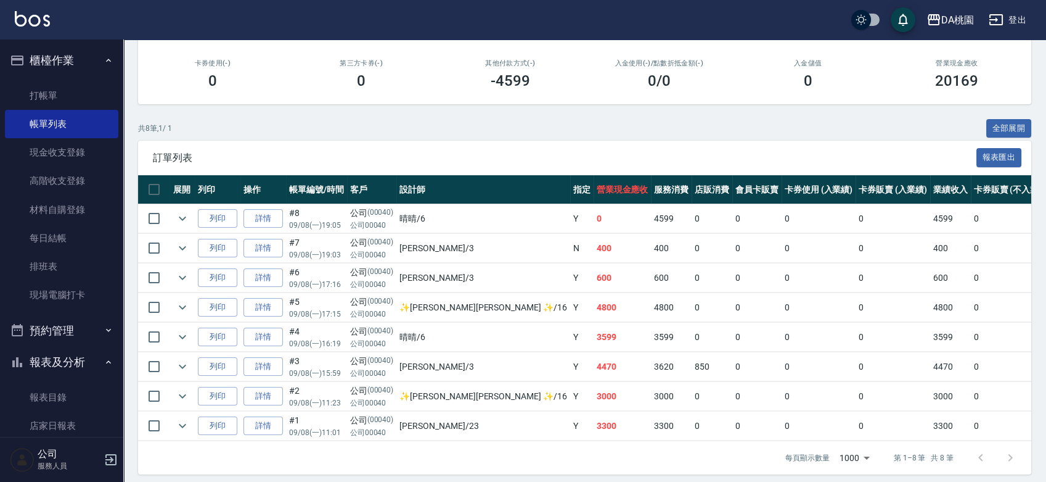
scroll to position [183, 0]
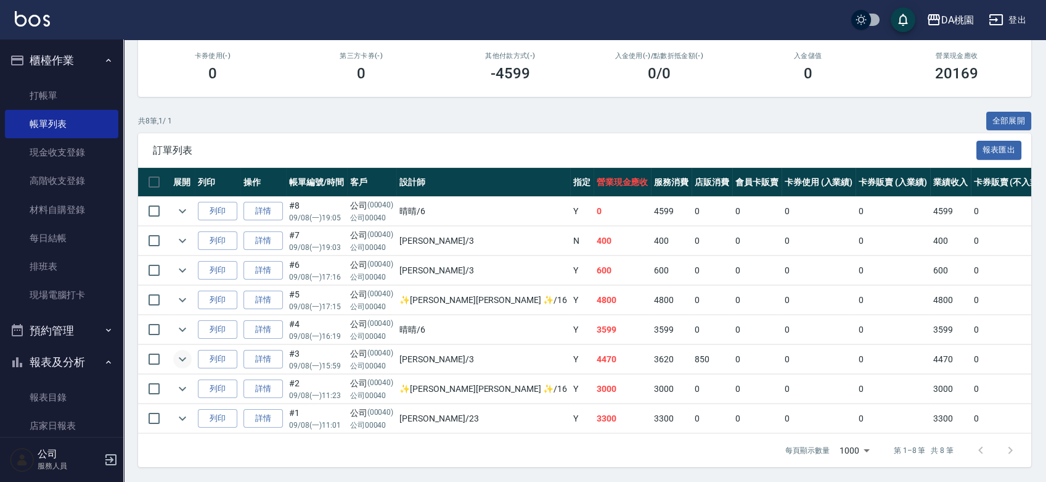
click at [181, 351] on icon "expand row" at bounding box center [182, 358] width 15 height 15
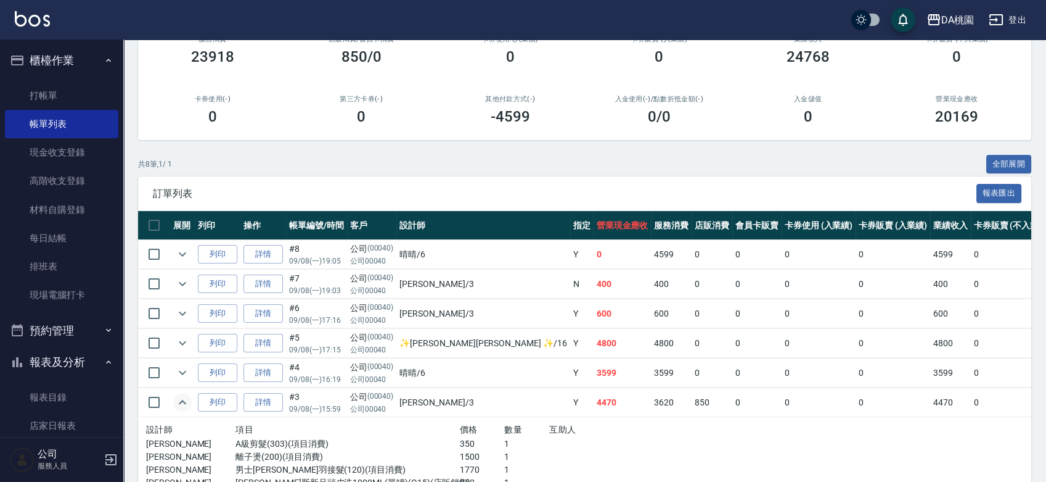
scroll to position [0, 0]
